Goal: Task Accomplishment & Management: Manage account settings

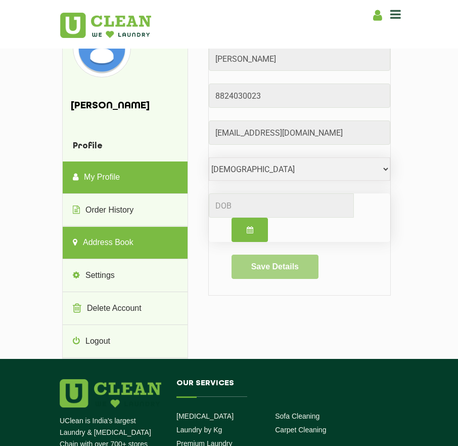
scroll to position [22, 0]
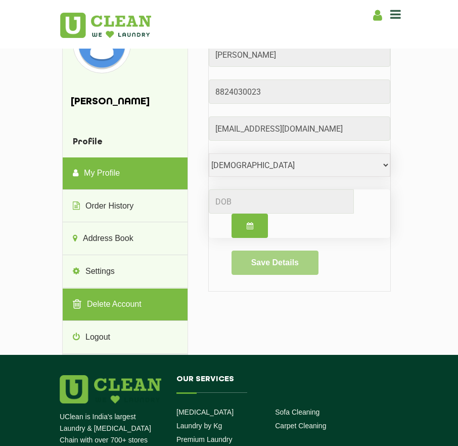
click at [132, 307] on link "Delete Account" at bounding box center [125, 304] width 125 height 32
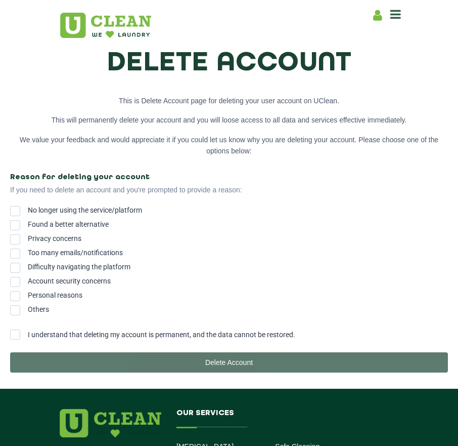
scroll to position [102, 0]
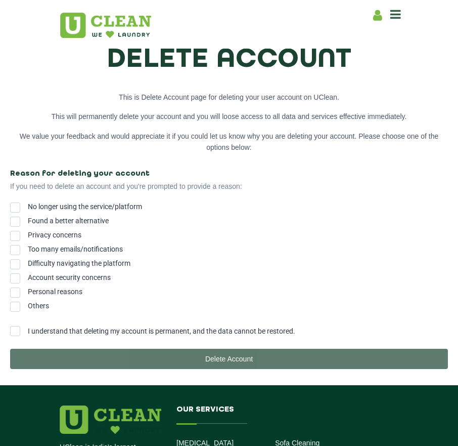
click at [153, 331] on span "I understand that deleting my account is permanent, and the data cannot be rest…" at bounding box center [162, 331] width 268 height 8
click at [28, 328] on input "I understand that deleting my account is permanent, and the data cannot be rest…" at bounding box center [28, 328] width 0 height 0
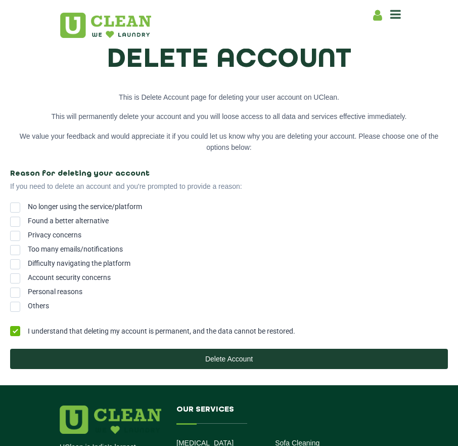
click at [26, 309] on label "Others" at bounding box center [229, 305] width 438 height 8
click at [28, 303] on input "Others" at bounding box center [28, 303] width 0 height 0
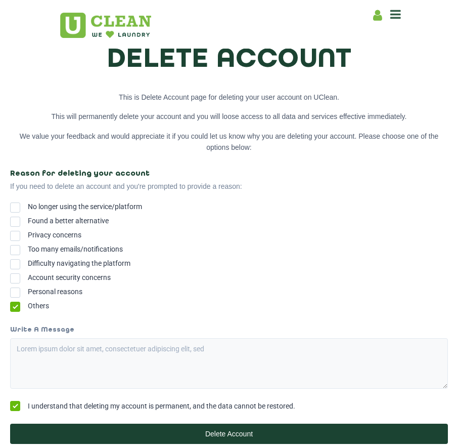
click at [58, 289] on span "Personal reasons" at bounding box center [55, 291] width 55 height 8
click at [28, 289] on input "Personal reasons" at bounding box center [28, 289] width 0 height 0
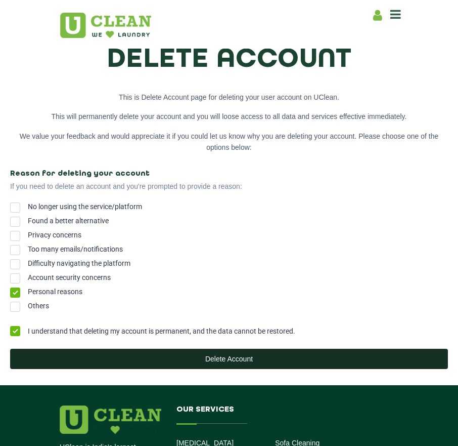
click at [155, 359] on button "Delete Account" at bounding box center [229, 358] width 438 height 20
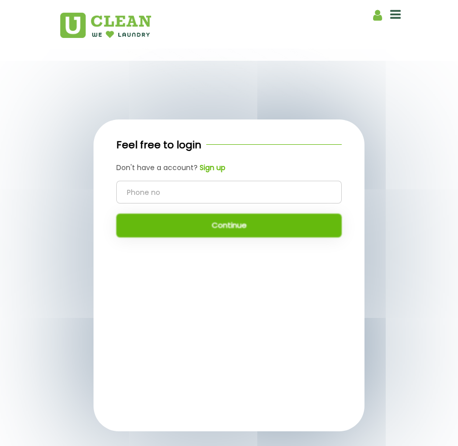
scroll to position [179, 0]
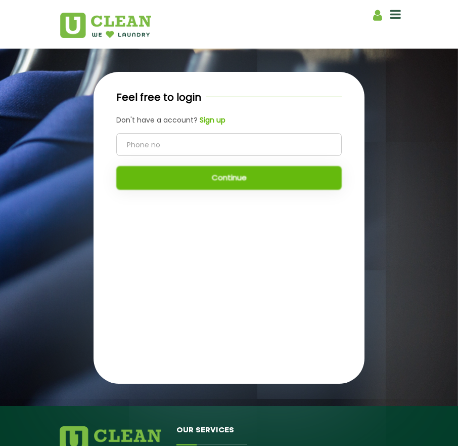
click at [223, 122] on b "Sign up" at bounding box center [213, 120] width 26 height 10
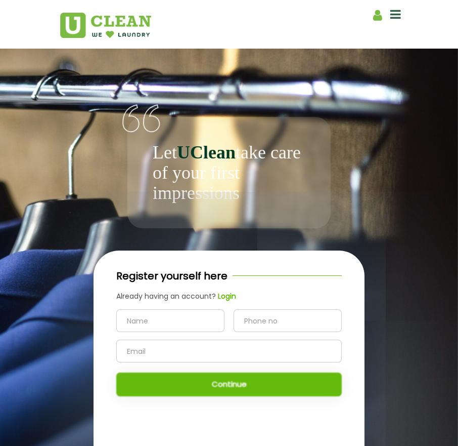
click at [376, 14] on icon at bounding box center [377, 15] width 9 height 13
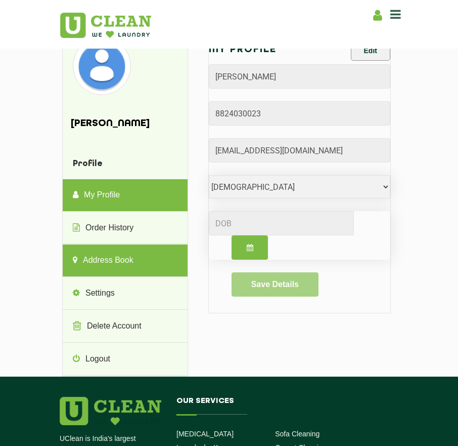
click at [143, 257] on link "Address Book" at bounding box center [125, 260] width 125 height 32
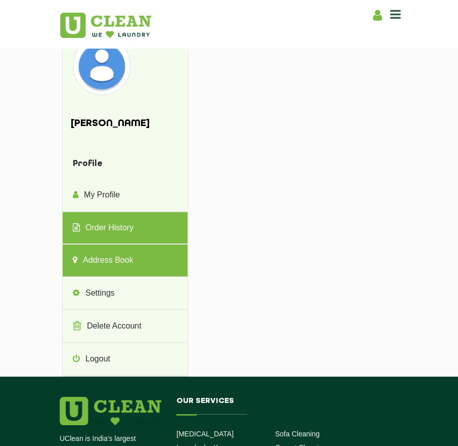
click at [143, 235] on link "Order History" at bounding box center [125, 228] width 125 height 32
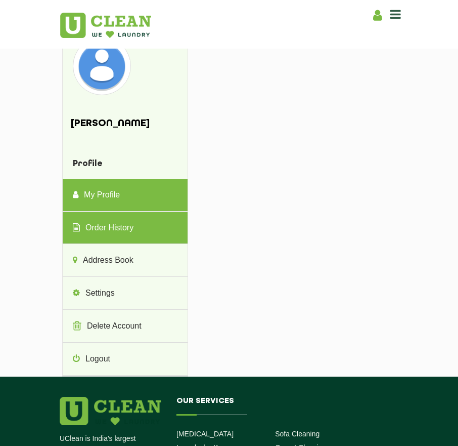
click at [137, 198] on link "My Profile" at bounding box center [125, 195] width 125 height 32
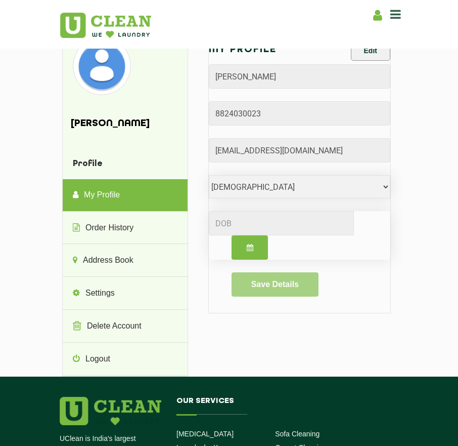
click at [100, 79] on img at bounding box center [101, 65] width 53 height 53
click at [98, 71] on img at bounding box center [101, 65] width 53 height 53
drag, startPoint x: 458, startPoint y: 94, endPoint x: 643, endPoint y: 74, distance: 186.6
click at [458, 74] on html "Home About us Services Pricing List Profile Franchise Home About us Franchise S…" at bounding box center [229, 223] width 458 height 446
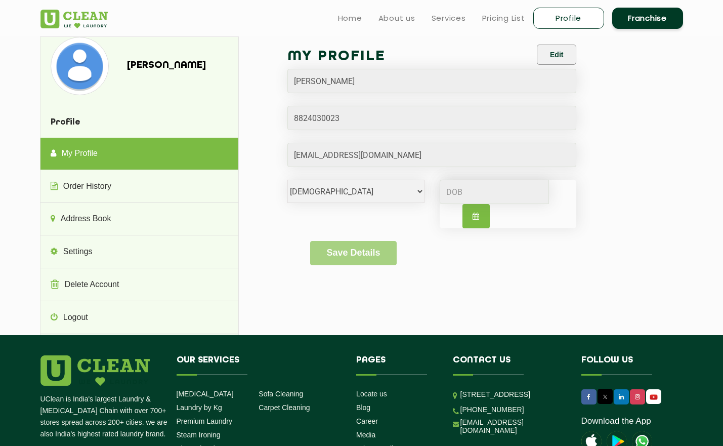
click at [458, 27] on link "Profile" at bounding box center [568, 18] width 71 height 21
click at [458, 19] on link "Profile" at bounding box center [568, 18] width 71 height 21
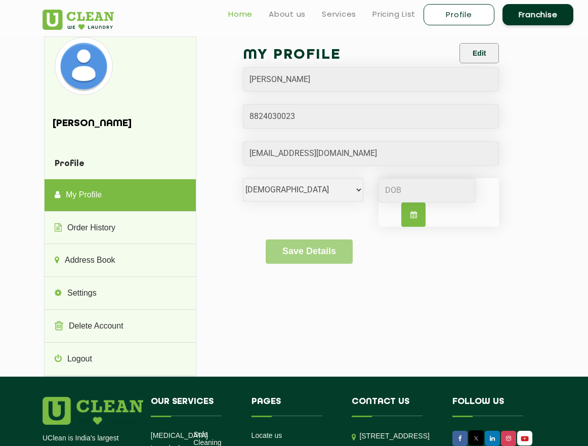
click at [241, 15] on link "Home" at bounding box center [240, 14] width 24 height 12
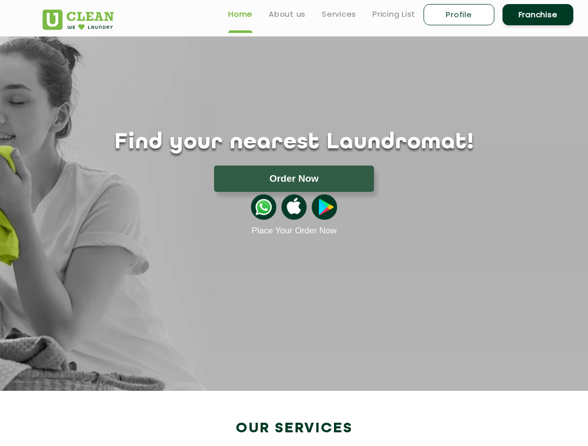
click at [477, 19] on link "Profile" at bounding box center [458, 14] width 71 height 21
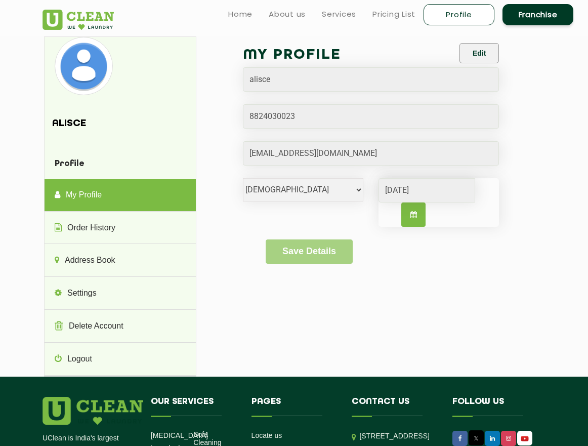
click at [477, 19] on link "Profile" at bounding box center [458, 14] width 71 height 21
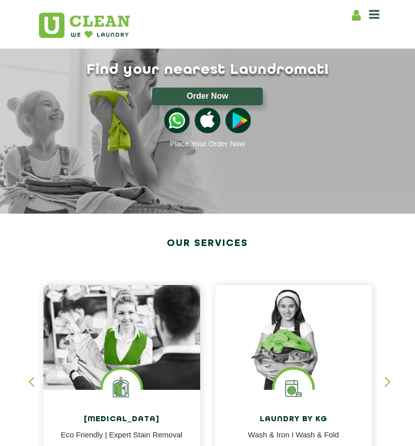
click at [377, 11] on icon at bounding box center [374, 14] width 11 height 12
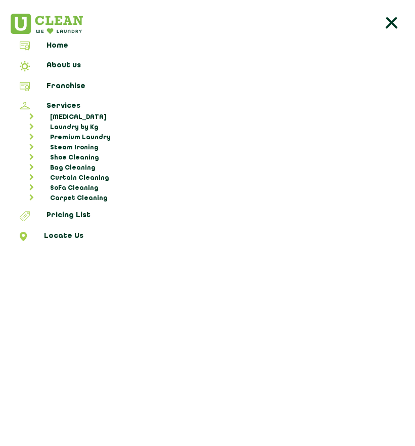
click at [395, 28] on icon at bounding box center [391, 24] width 20 height 20
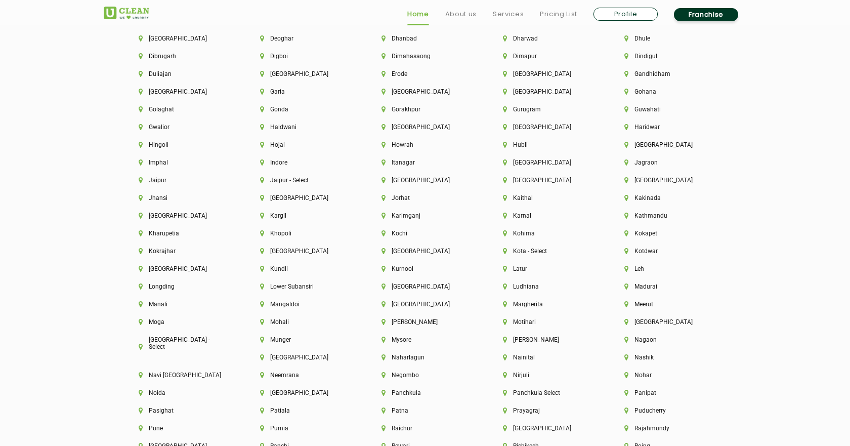
scroll to position [9, 0]
click at [415, 13] on link "Profile" at bounding box center [625, 14] width 64 height 13
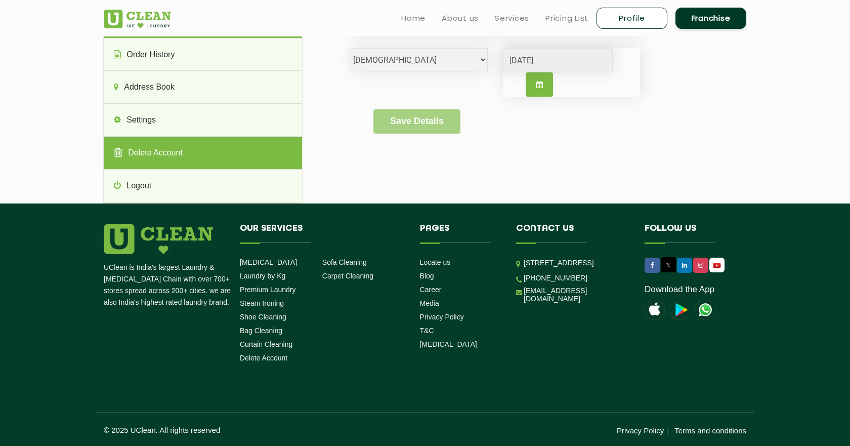
click at [220, 169] on link "Delete Account" at bounding box center [203, 153] width 198 height 32
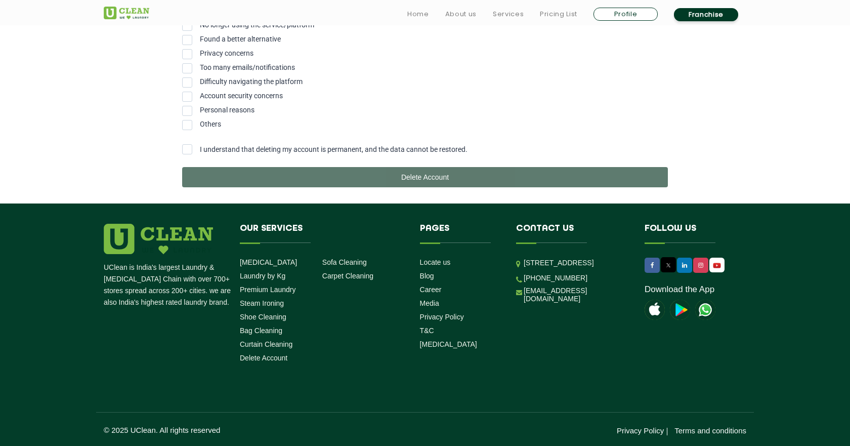
scroll to position [136, 0]
click at [258, 29] on span "No longer using the service/platform" at bounding box center [257, 25] width 114 height 8
click at [200, 23] on input "No longer using the service/platform" at bounding box center [200, 23] width 0 height 0
click at [241, 153] on span "I understand that deleting my account is permanent, and the data cannot be rest…" at bounding box center [334, 149] width 268 height 8
click at [200, 146] on input "I understand that deleting my account is permanent, and the data cannot be rest…" at bounding box center [200, 146] width 0 height 0
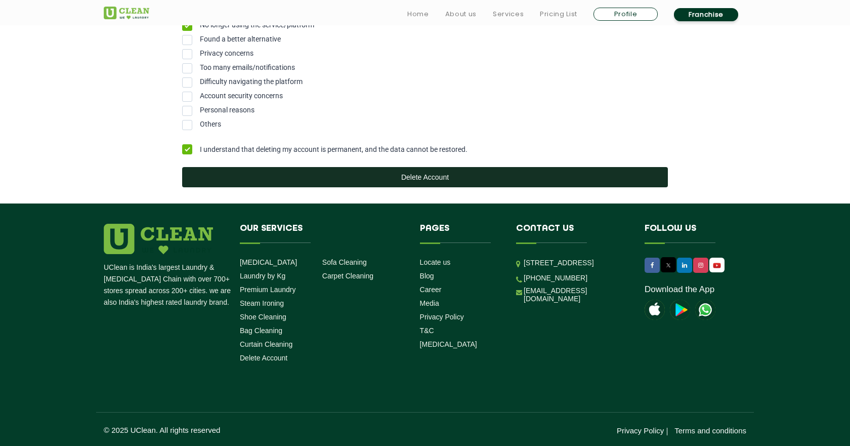
click at [264, 187] on button "Delete Account" at bounding box center [424, 177] width 485 height 20
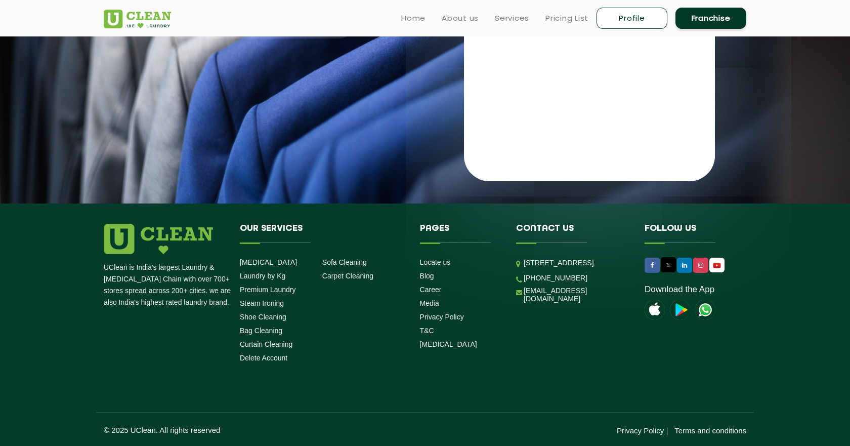
click at [415, 20] on link "Profile" at bounding box center [631, 18] width 71 height 21
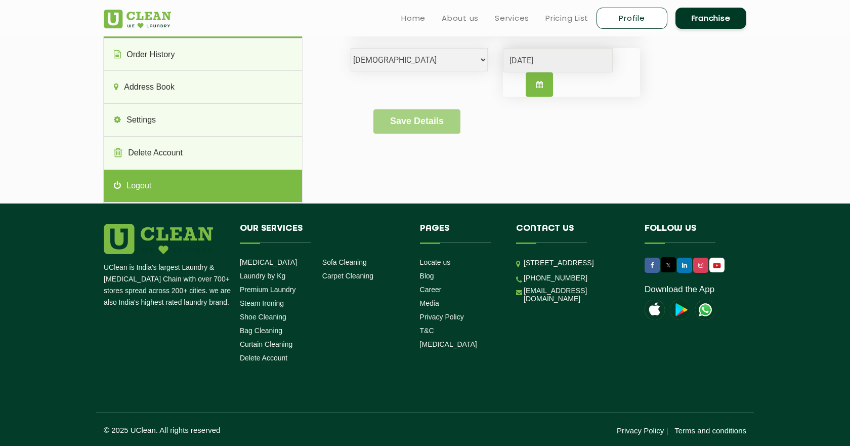
click at [150, 202] on link "Logout" at bounding box center [203, 186] width 198 height 32
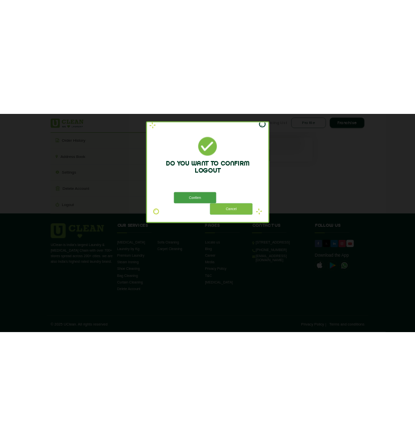
scroll to position [347, 0]
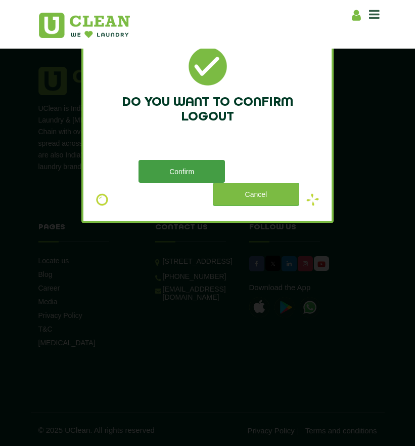
click at [190, 173] on button "Confirm" at bounding box center [182, 171] width 86 height 23
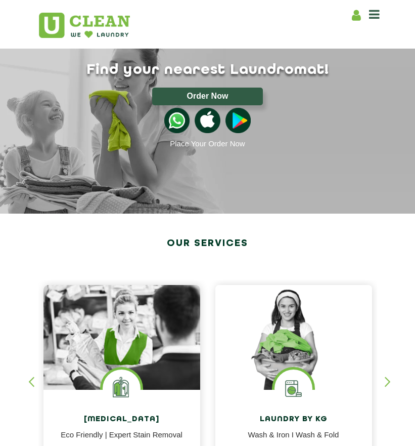
click at [352, 10] on icon at bounding box center [356, 15] width 9 height 13
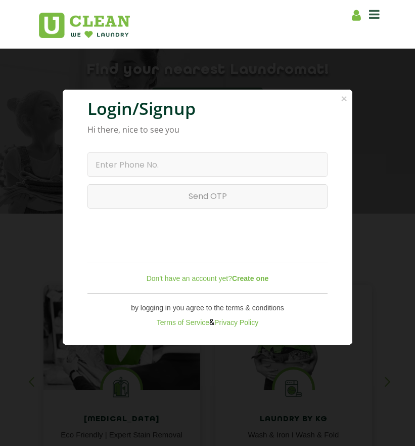
click at [354, 18] on icon at bounding box center [356, 15] width 9 height 13
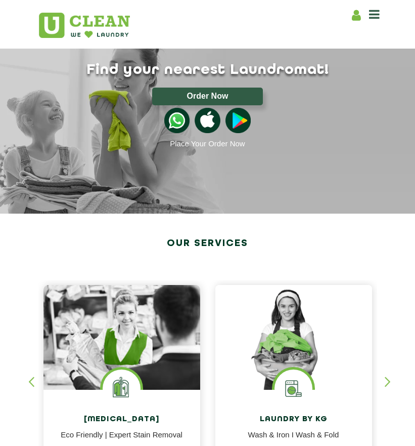
click at [354, 18] on icon at bounding box center [356, 15] width 9 height 13
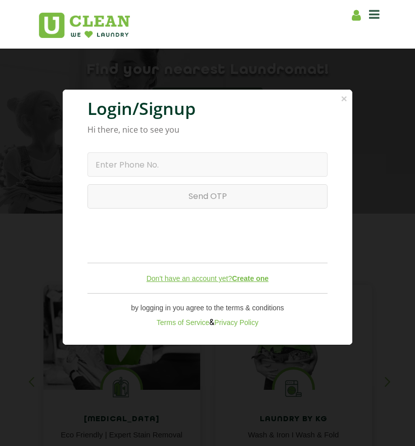
click at [245, 282] on b "Create one" at bounding box center [250, 278] width 36 height 8
click at [245, 280] on b "Create one" at bounding box center [250, 278] width 36 height 8
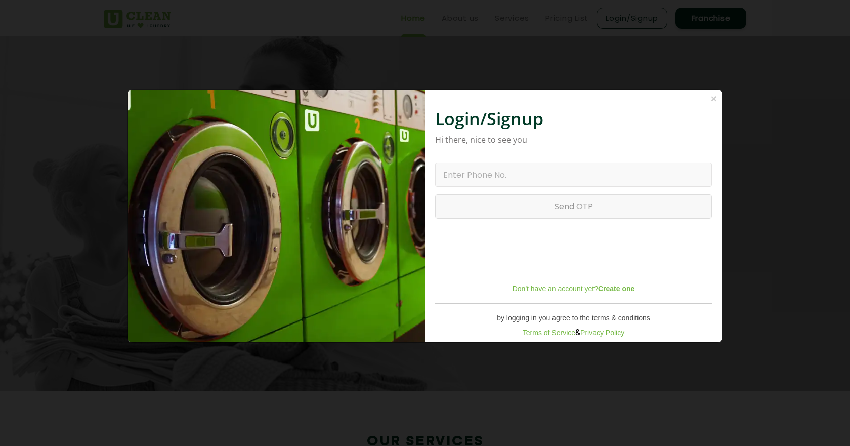
click at [415, 289] on link "Don't have an account yet? Create one" at bounding box center [573, 288] width 122 height 8
click at [415, 172] on input "text" at bounding box center [573, 174] width 277 height 24
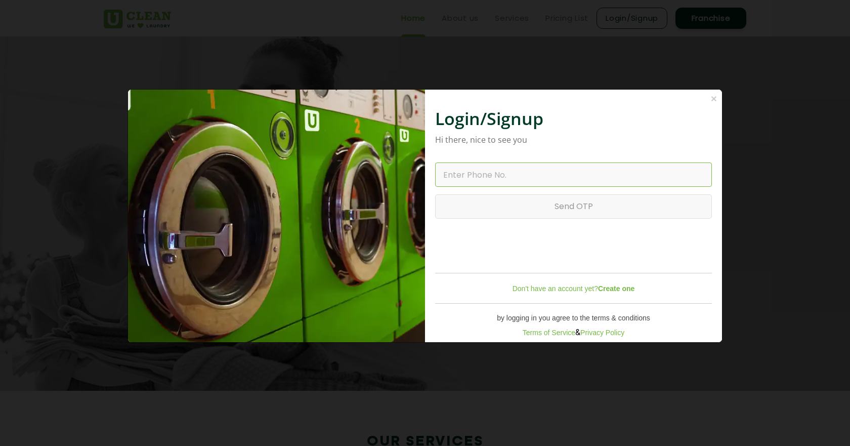
click at [415, 172] on input "text" at bounding box center [573, 174] width 277 height 24
click at [398, 52] on div "× Login/Signup Hi there, nice to see you Resend OTP in 00:00 Send OTP Login Don…" at bounding box center [425, 223] width 850 height 446
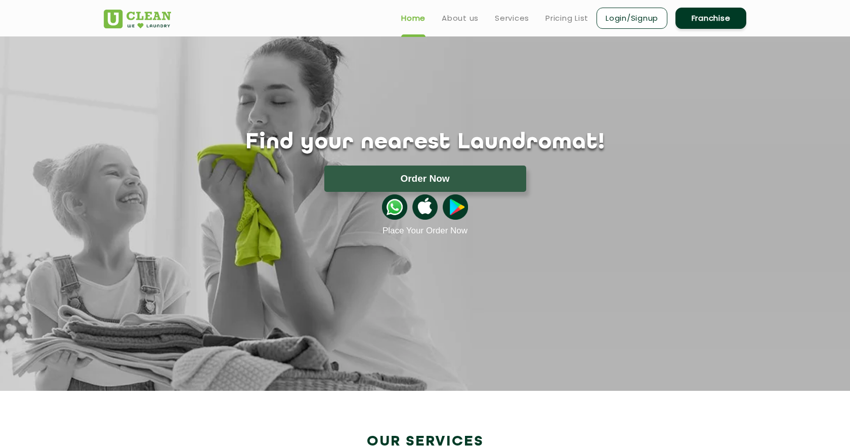
click at [415, 28] on link "Login/Signup" at bounding box center [631, 18] width 71 height 21
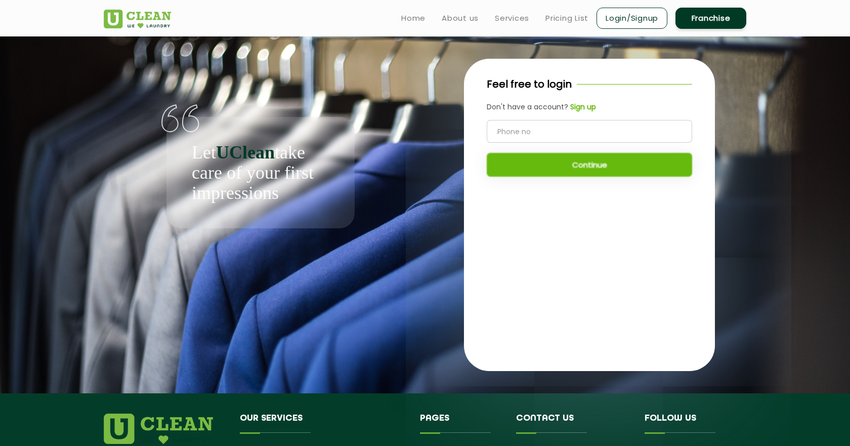
click at [415, 126] on input "tel" at bounding box center [588, 131] width 205 height 23
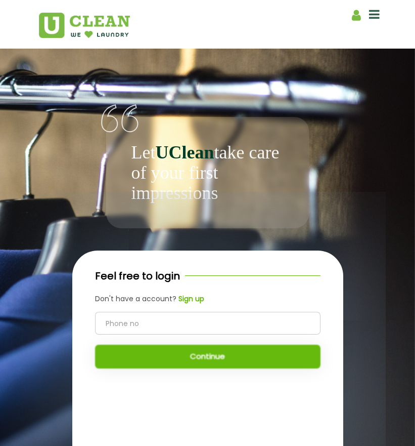
click at [261, 322] on input "tel" at bounding box center [208, 323] width 226 height 23
type input "8824030023"
click at [267, 352] on button "Continue" at bounding box center [208, 356] width 226 height 24
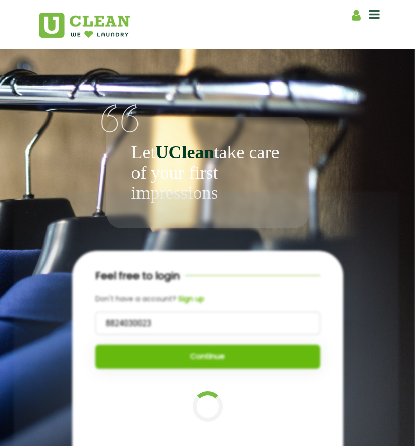
scroll to position [120, 0]
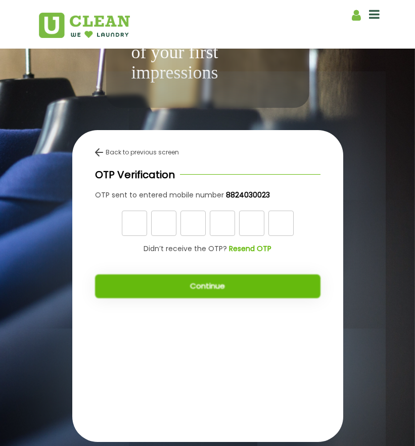
click at [143, 224] on input "text" at bounding box center [134, 222] width 25 height 25
type input "1"
type input "8"
type input "2"
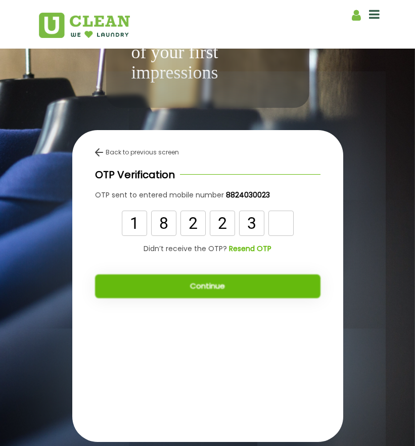
type input "3"
type input "6"
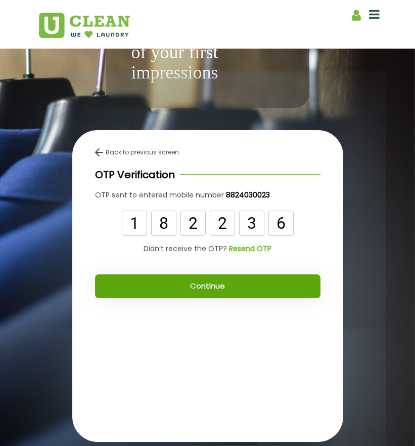
click at [283, 286] on button "Continue" at bounding box center [208, 286] width 226 height 24
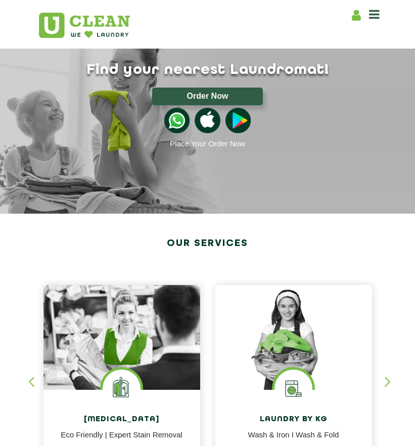
click at [358, 12] on icon at bounding box center [356, 15] width 9 height 13
select select
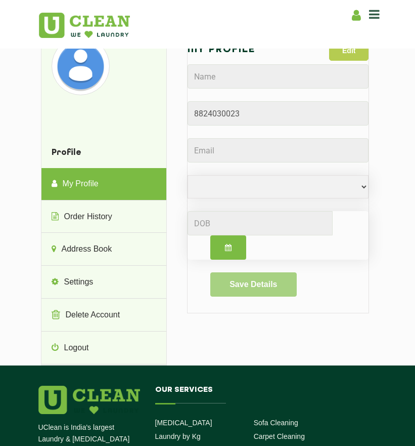
click at [342, 59] on button "Edit" at bounding box center [348, 50] width 39 height 20
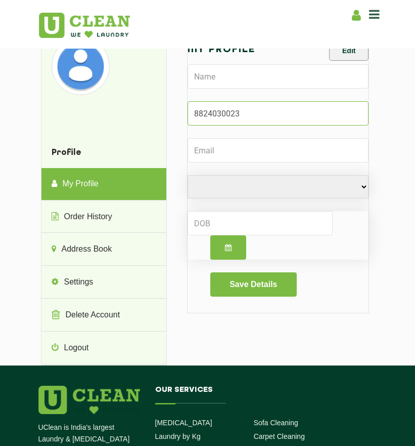
click at [270, 115] on input "Phone" at bounding box center [279, 113] width 182 height 24
drag, startPoint x: 270, startPoint y: 115, endPoint x: 155, endPoint y: 113, distance: 115.3
click at [155, 113] on div "Profile My Profile Order History Address Book Settings Delete Account Logout Pr…" at bounding box center [208, 200] width 354 height 329
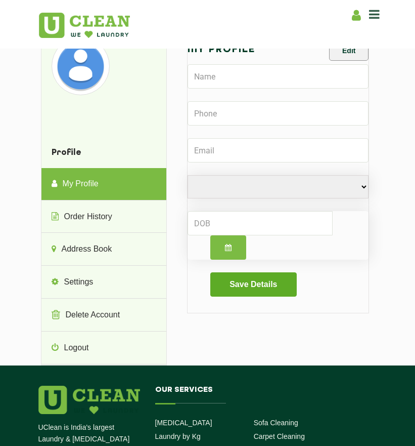
click at [292, 289] on button "Save Details" at bounding box center [253, 284] width 86 height 24
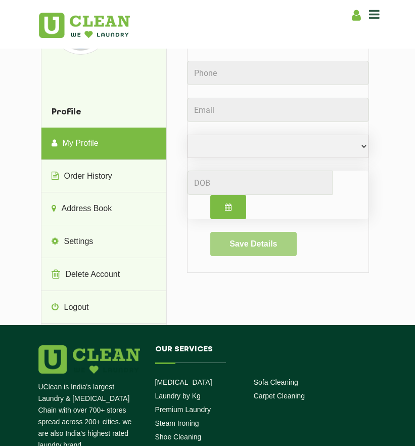
scroll to position [31, 0]
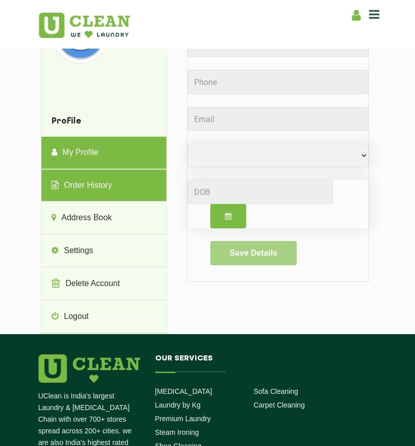
click at [124, 176] on link "Order History" at bounding box center [103, 185] width 125 height 32
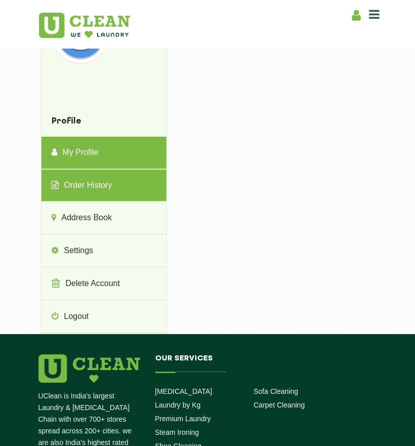
click at [117, 162] on link "My Profile" at bounding box center [103, 153] width 125 height 32
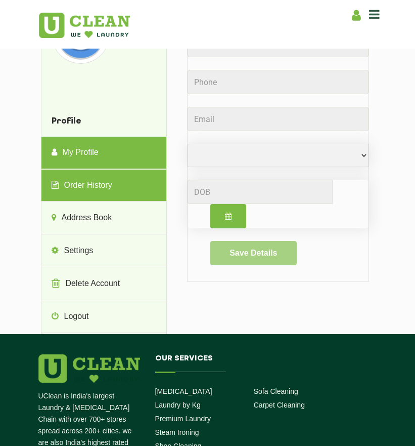
click at [71, 178] on link "Order History" at bounding box center [103, 185] width 125 height 32
